Goal: Transaction & Acquisition: Register for event/course

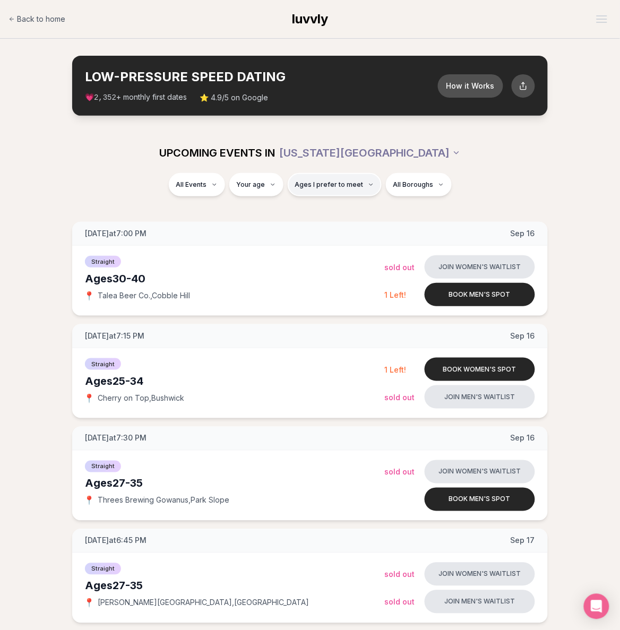
click at [347, 187] on span "Ages I prefer to meet" at bounding box center [329, 185] width 69 height 8
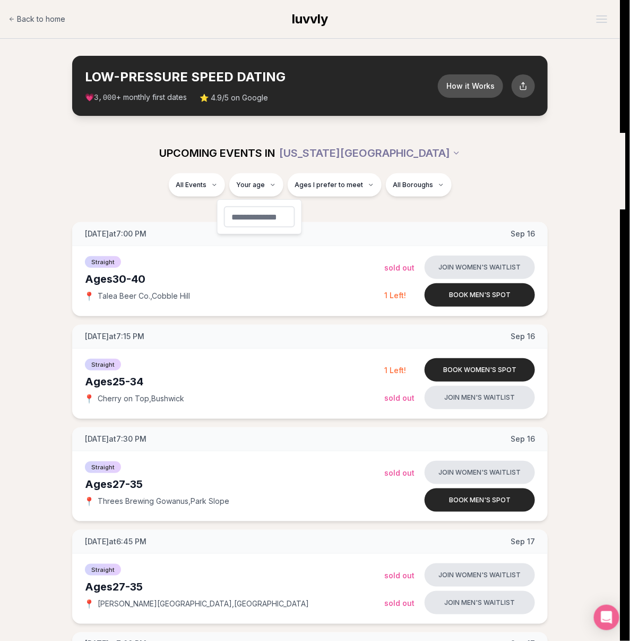
type input "**"
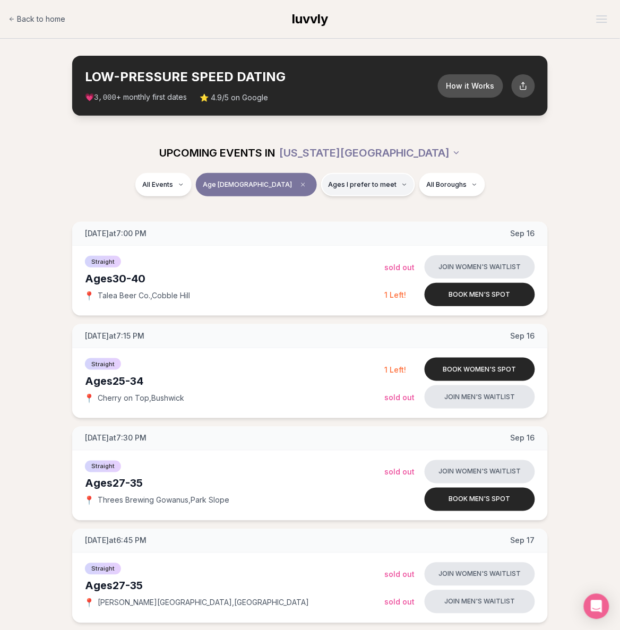
click at [346, 190] on button "Ages I prefer to meet" at bounding box center [368, 184] width 94 height 23
click at [291, 241] on button "Older than me" at bounding box center [292, 241] width 8 height 8
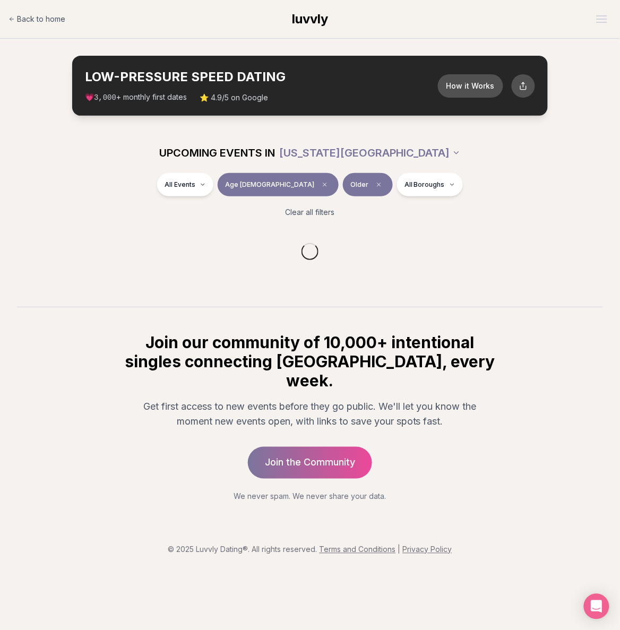
click at [544, 182] on div "All Events Age [DEMOGRAPHIC_DATA] Older All Boroughs" at bounding box center [310, 187] width 595 height 28
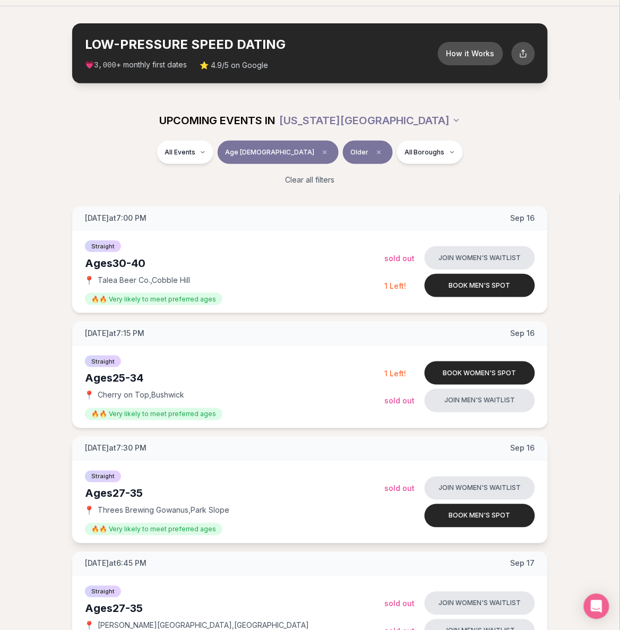
scroll to position [33, 0]
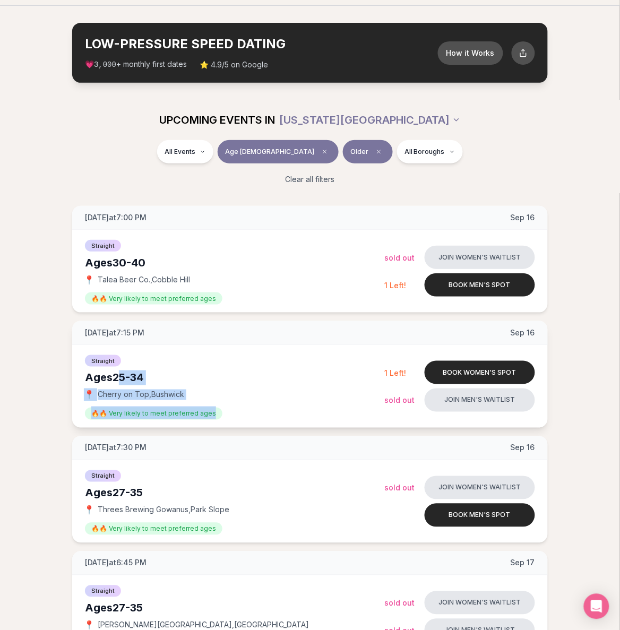
drag, startPoint x: 210, startPoint y: 415, endPoint x: 122, endPoint y: 373, distance: 97.9
click at [122, 373] on div "Straight Ages [DEMOGRAPHIC_DATA] 📍 Cherry on Top , [PERSON_NAME] 🔥🔥 Very likely…" at bounding box center [235, 387] width 300 height 66
click at [114, 380] on div "Ages [DEMOGRAPHIC_DATA]" at bounding box center [235, 378] width 300 height 15
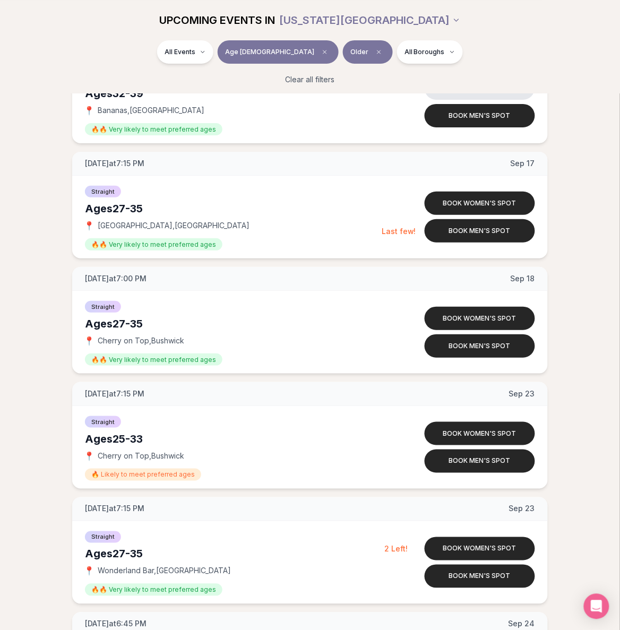
scroll to position [793, 0]
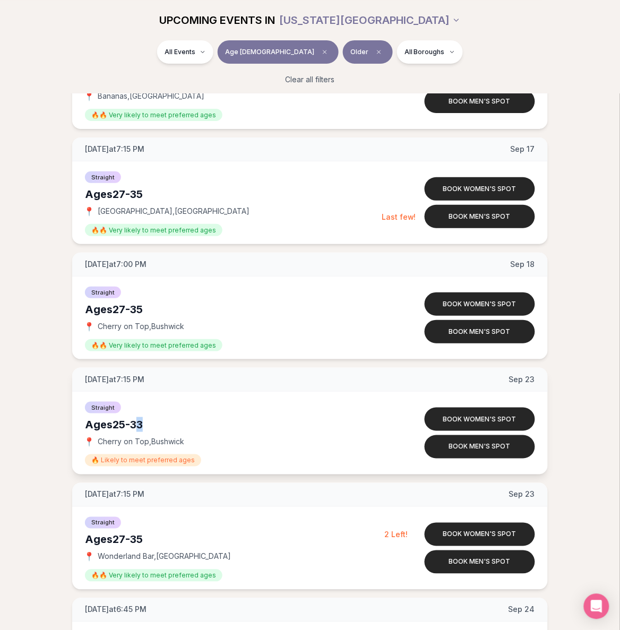
click at [144, 424] on div "Ages [DEMOGRAPHIC_DATA]" at bounding box center [235, 424] width 300 height 15
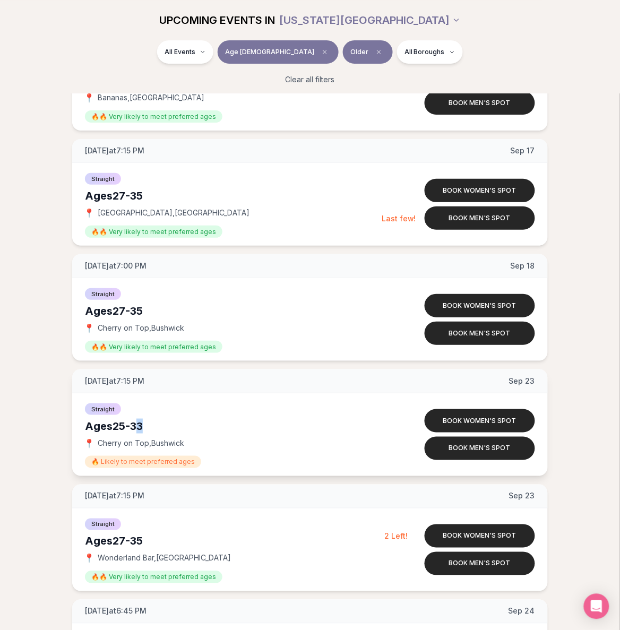
scroll to position [790, 0]
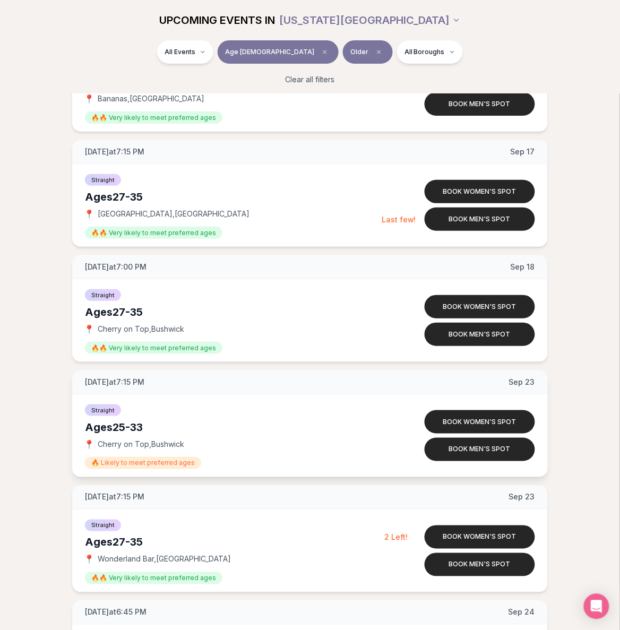
drag, startPoint x: 147, startPoint y: 429, endPoint x: 118, endPoint y: 431, distance: 29.3
click at [118, 431] on div "Ages [DEMOGRAPHIC_DATA]" at bounding box center [235, 427] width 300 height 15
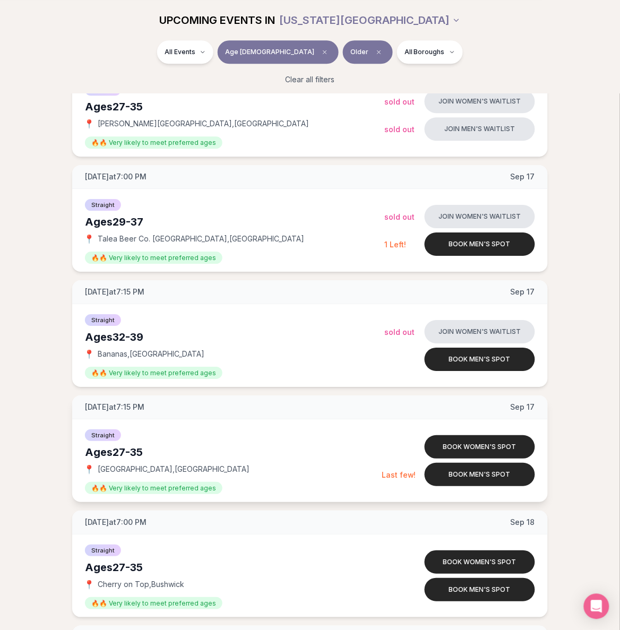
scroll to position [464, 0]
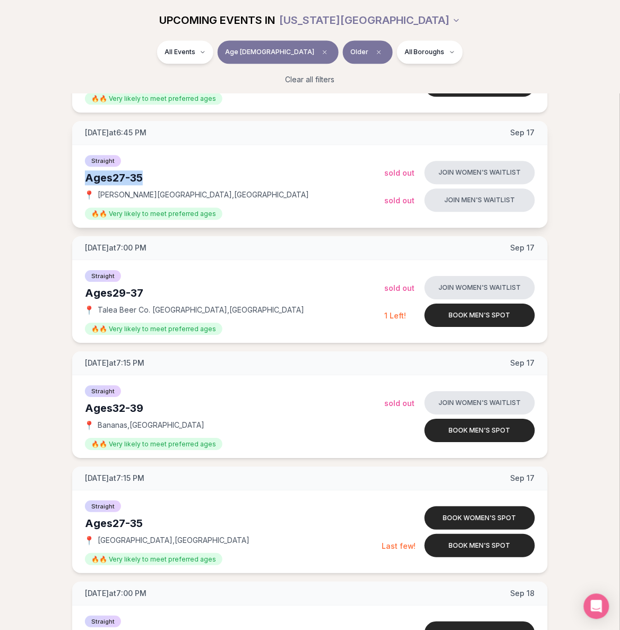
drag, startPoint x: 143, startPoint y: 175, endPoint x: 174, endPoint y: 250, distance: 81.0
click at [85, 177] on div "Ages [DEMOGRAPHIC_DATA]" at bounding box center [235, 177] width 300 height 15
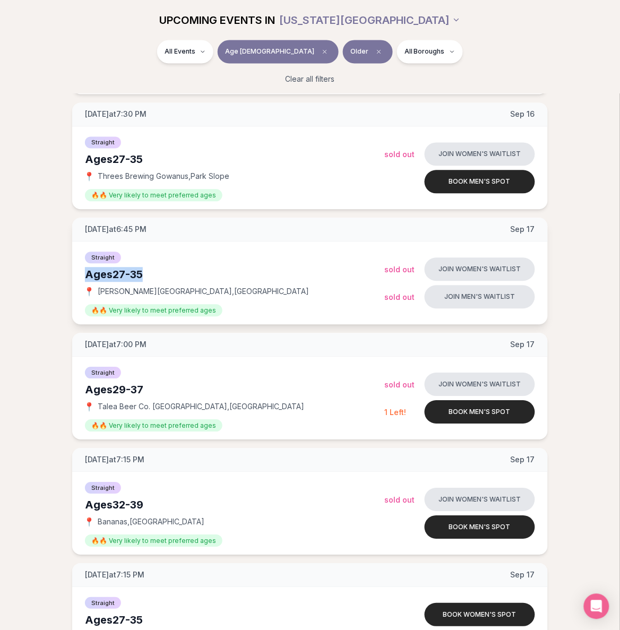
scroll to position [364, 0]
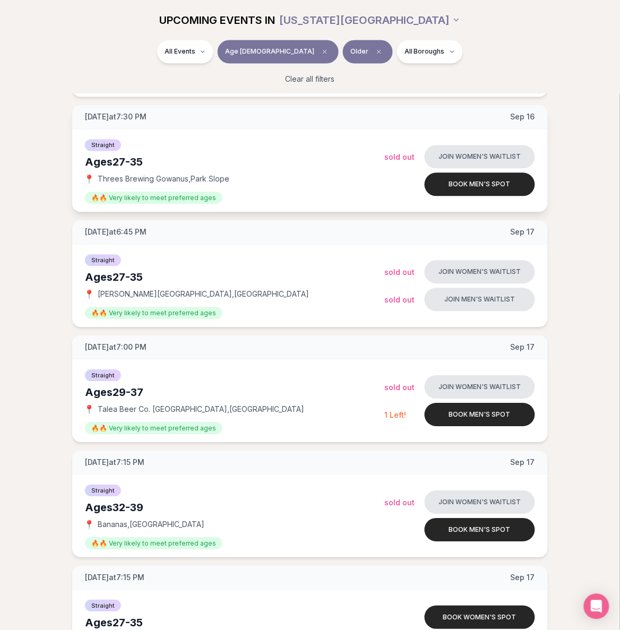
click at [195, 173] on div "Straight Ages [DEMOGRAPHIC_DATA] 📍 Threes Brewing Gowanus , Park Slope 🔥🔥 Very …" at bounding box center [235, 171] width 300 height 66
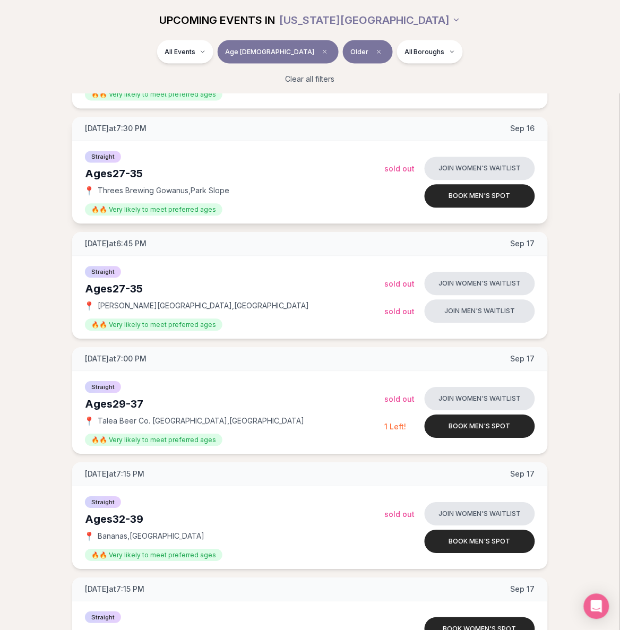
scroll to position [340, 0]
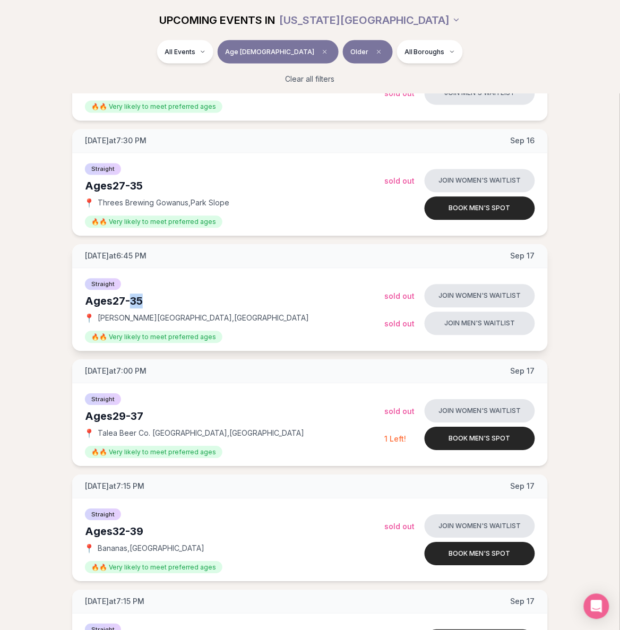
drag, startPoint x: 133, startPoint y: 301, endPoint x: 146, endPoint y: 300, distance: 13.3
click at [146, 300] on div "Ages [DEMOGRAPHIC_DATA]" at bounding box center [235, 301] width 300 height 15
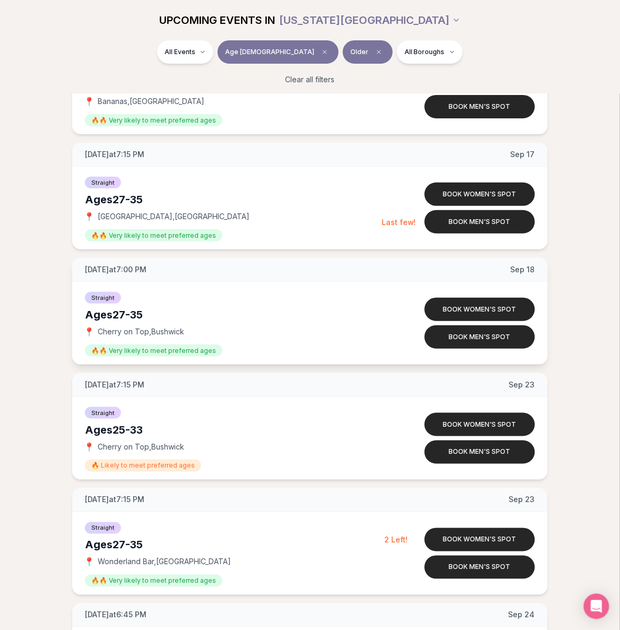
scroll to position [797, 0]
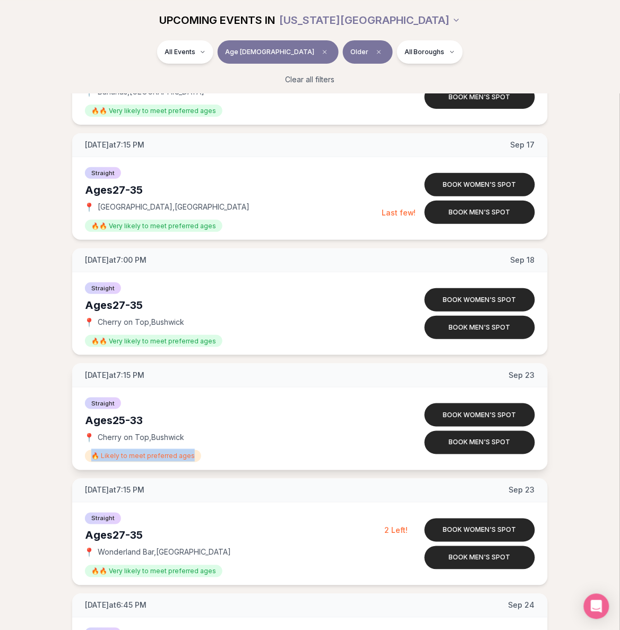
drag, startPoint x: 189, startPoint y: 456, endPoint x: 92, endPoint y: 454, distance: 97.2
click at [92, 454] on span "🔥 Likely to meet preferred ages" at bounding box center [143, 456] width 116 height 12
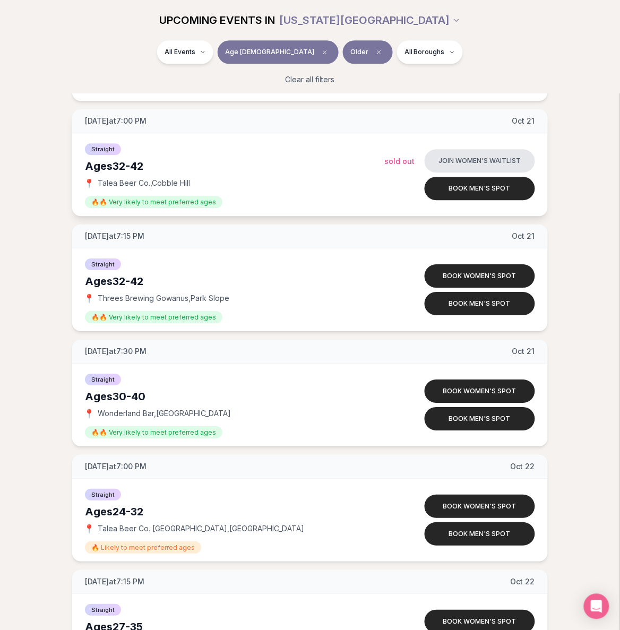
scroll to position [4726, 0]
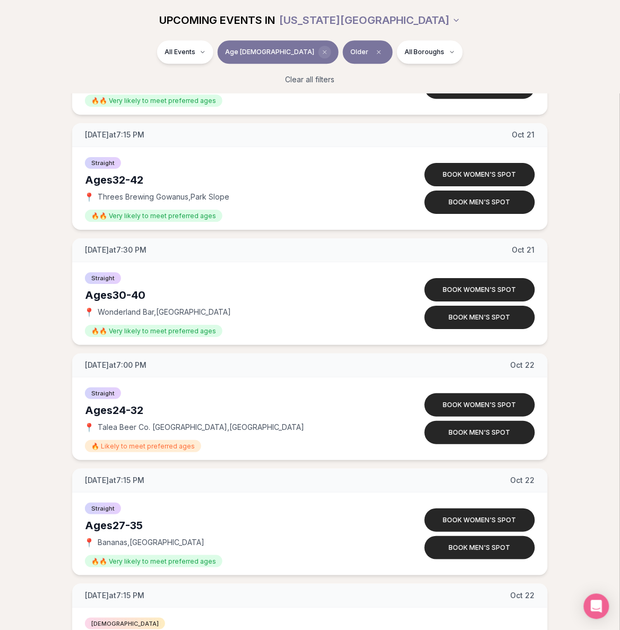
click at [319, 56] on span "Clear age" at bounding box center [325, 52] width 13 height 13
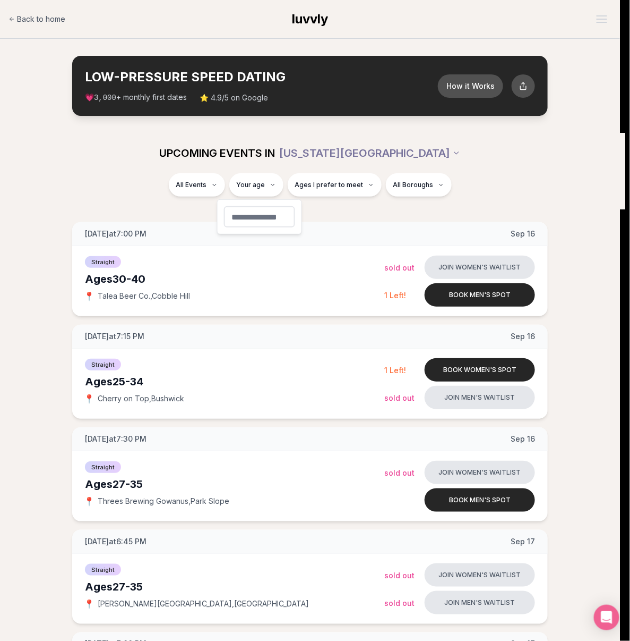
click at [266, 217] on input "number" at bounding box center [259, 216] width 71 height 21
type input "**"
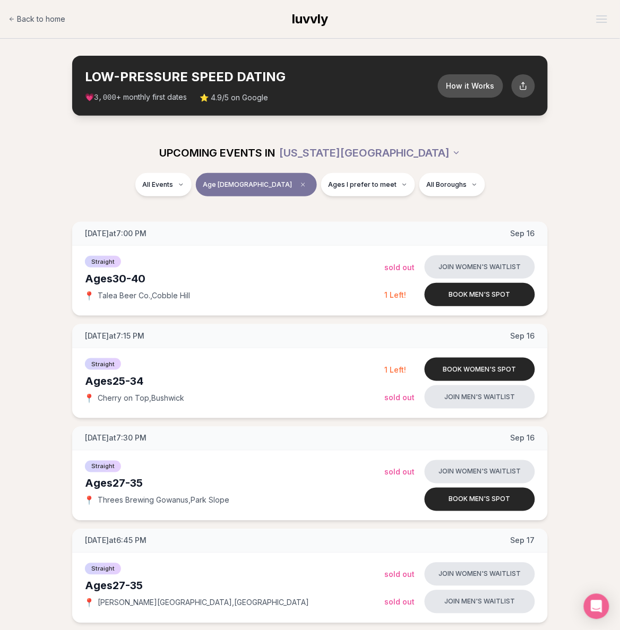
click at [390, 197] on div "All Events Age [DEMOGRAPHIC_DATA] Ages I prefer to meet All Boroughs" at bounding box center [310, 187] width 595 height 28
click at [373, 190] on button "Ages I prefer to meet" at bounding box center [368, 184] width 94 height 23
click at [294, 240] on button "Older than me" at bounding box center [292, 241] width 8 height 8
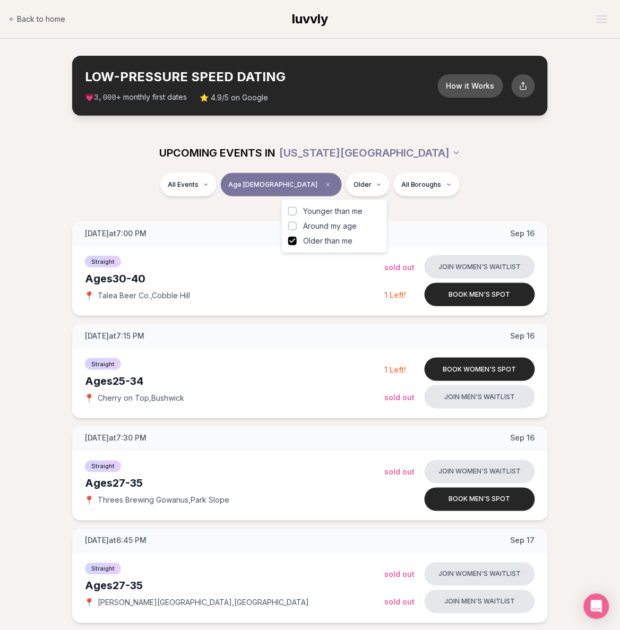
click at [490, 172] on div "UPCOMING EVENTS IN [US_STATE][GEOGRAPHIC_DATA]" at bounding box center [310, 153] width 612 height 40
